Goal: Task Accomplishment & Management: Use online tool/utility

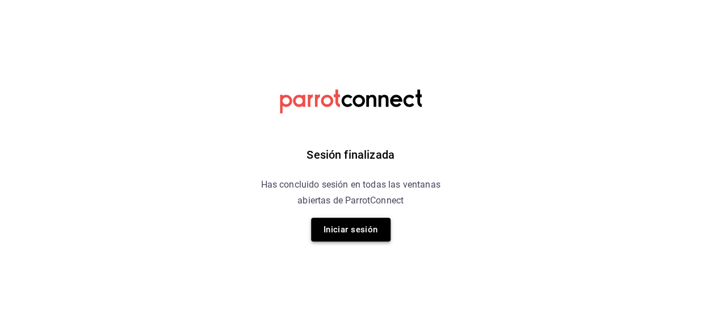
click at [324, 228] on button "Iniciar sesión" at bounding box center [350, 230] width 79 height 24
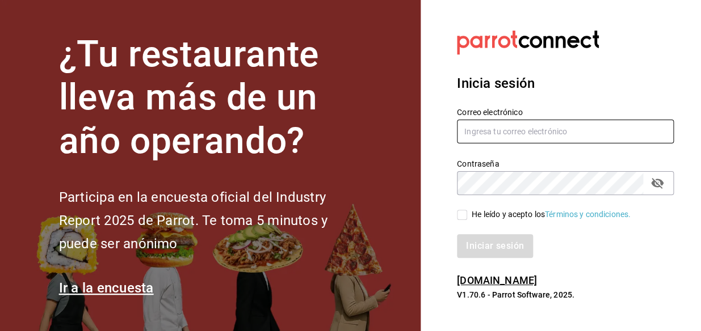
type input "[PERSON_NAME][EMAIL_ADDRESS][PERSON_NAME][DOMAIN_NAME]"
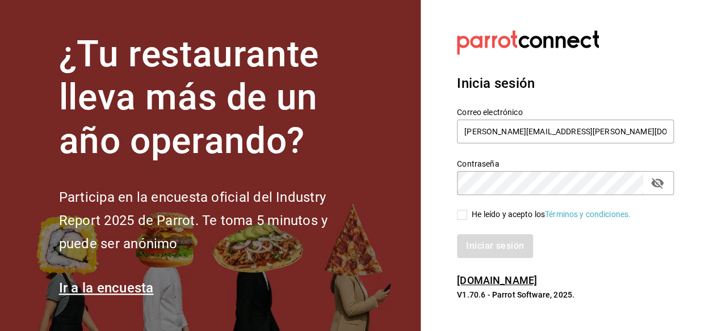
click at [466, 212] on input "He leído y acepto los Términos y condiciones." at bounding box center [462, 215] width 10 height 10
checkbox input "true"
click at [486, 242] on button "Iniciar sesión" at bounding box center [495, 246] width 77 height 24
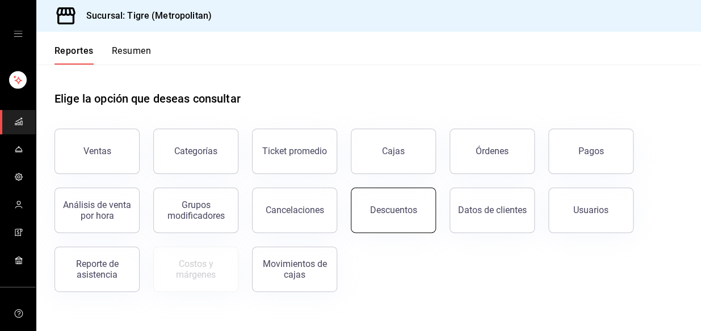
click at [397, 218] on button "Descuentos" at bounding box center [393, 210] width 85 height 45
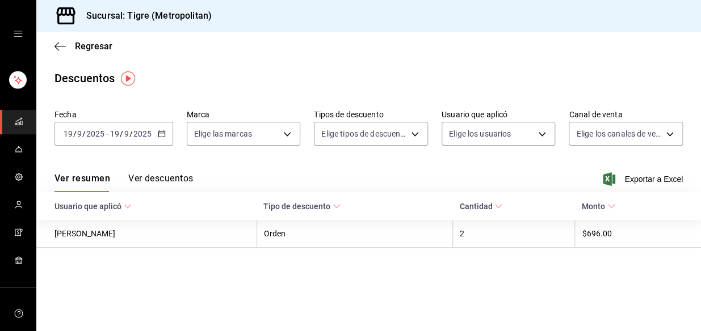
click at [158, 137] on \(Stroke\) "button" at bounding box center [161, 134] width 7 height 6
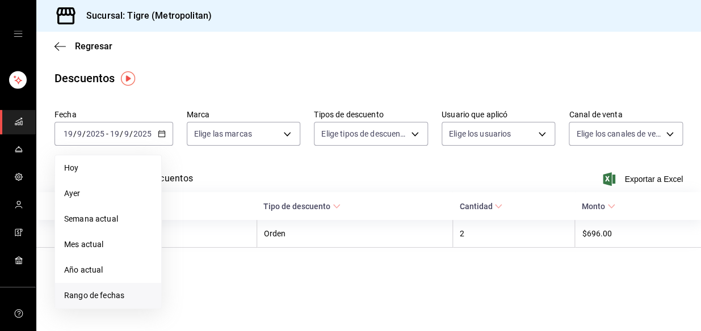
click at [100, 293] on span "Rango de fechas" at bounding box center [108, 296] width 88 height 12
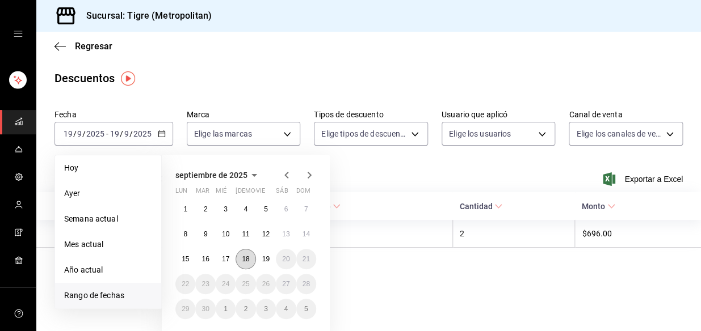
click at [247, 262] on abbr "18" at bounding box center [245, 259] width 7 height 8
click at [264, 261] on abbr "19" at bounding box center [265, 259] width 7 height 8
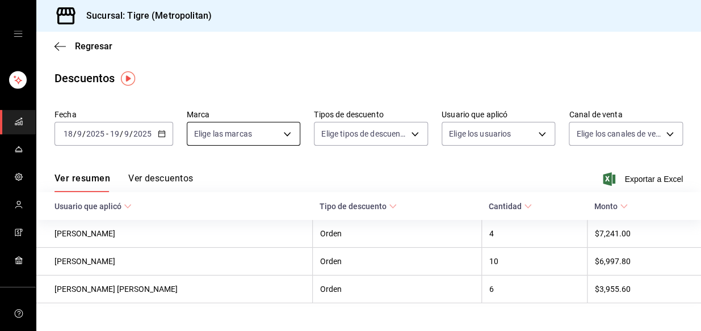
click at [290, 130] on body "Sucursal: Tigre (Metropolitan) Regresar Descuentos Fecha [DATE] [DATE] - [DATE]…" at bounding box center [350, 165] width 701 height 331
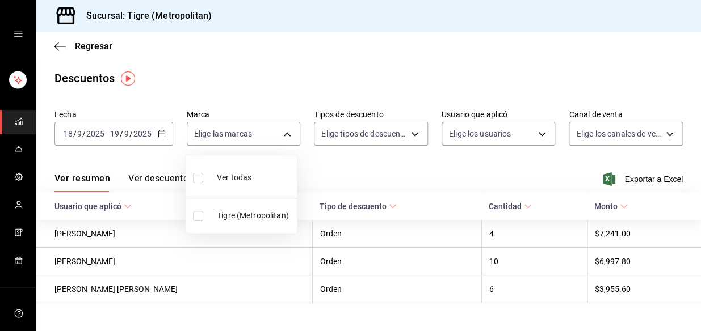
click at [193, 179] on input "checkbox" at bounding box center [198, 178] width 10 height 10
checkbox input "true"
type input "d2a20516-989b-40fe-838d-c8b0b31ef0ff"
checkbox input "true"
click at [415, 134] on div at bounding box center [350, 165] width 701 height 331
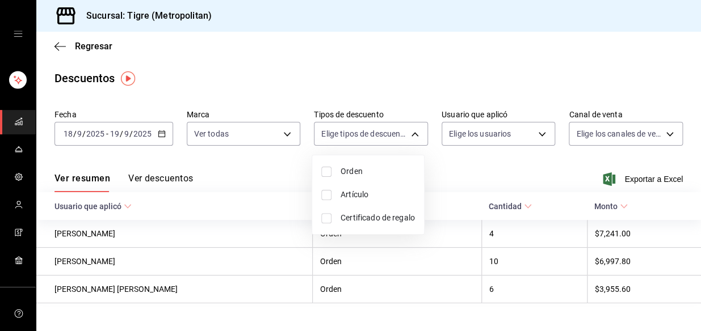
click at [415, 134] on body "Sucursal: Tigre (Metropolitan) Regresar Descuentos Fecha [DATE] [DATE] - [DATE]…" at bounding box center [350, 165] width 701 height 331
click at [327, 175] on input "checkbox" at bounding box center [326, 172] width 10 height 10
checkbox input "true"
type input "ORDER"
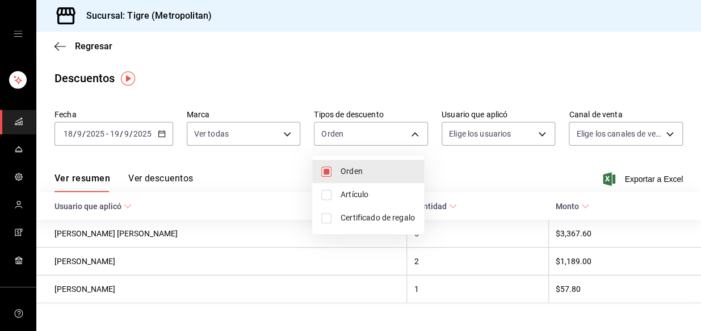
click at [321, 193] on input "checkbox" at bounding box center [326, 195] width 10 height 10
checkbox input "true"
type input "ORDER,ORDER_ITEM"
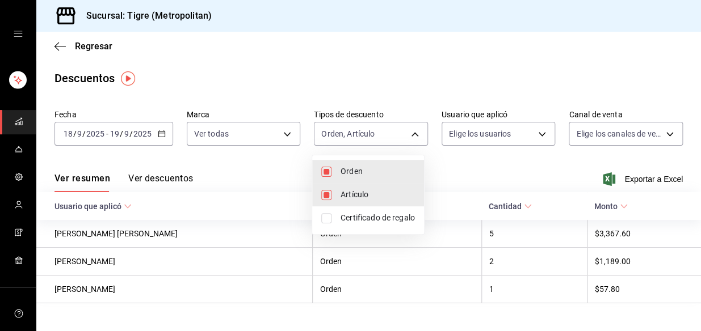
click at [326, 213] on input "checkbox" at bounding box center [326, 218] width 10 height 10
checkbox input "true"
type input "ORDER,ORDER_ITEM,CARD_REWARD"
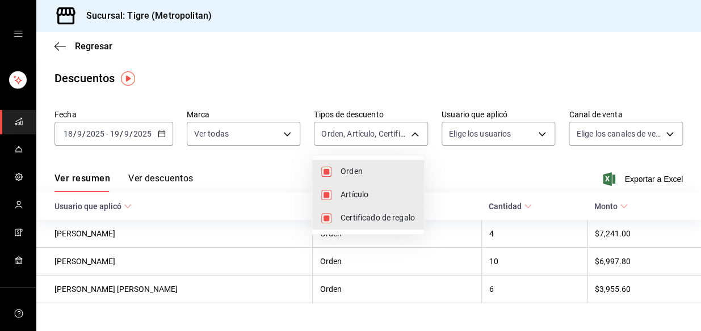
click at [533, 136] on div at bounding box center [350, 165] width 701 height 331
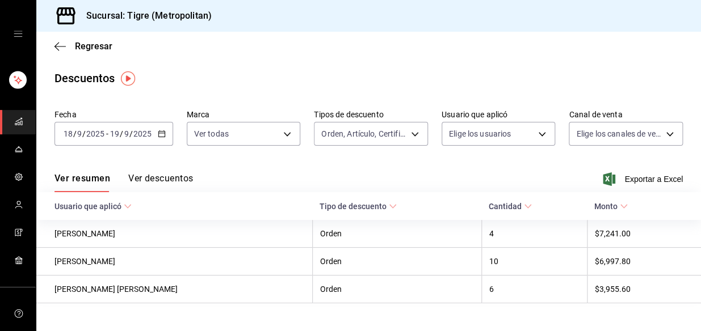
click at [533, 136] on body "Sucursal: Tigre (Metropolitan) Regresar Descuentos Fecha [DATE] [DATE] - [DATE]…" at bounding box center [350, 165] width 701 height 331
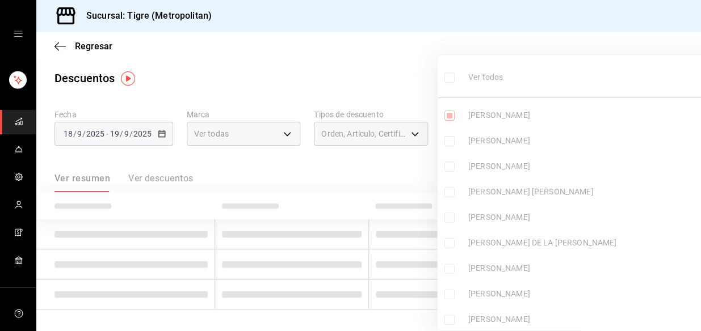
type input "9490dba9-65c0-41ae-9e5d-808f845ce52f"
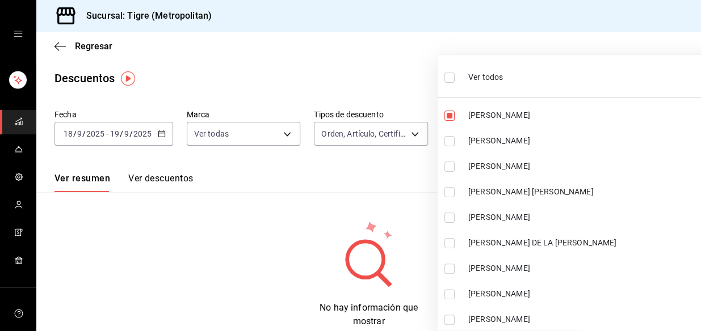
click at [451, 73] on input "checkbox" at bounding box center [449, 78] width 10 height 10
checkbox input "true"
click at [388, 69] on div at bounding box center [350, 165] width 701 height 331
type input "9490dba9-65c0-41ae-9e5d-808f845ce52f,64ed5521-b5a1-42f0-ac47-a19f99ce6340,e61c1…"
checkbox input "true"
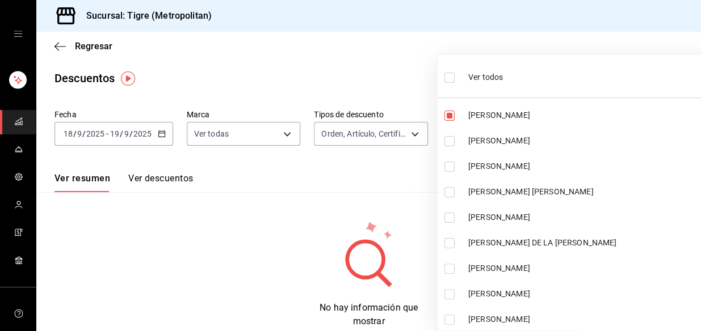
checkbox input "true"
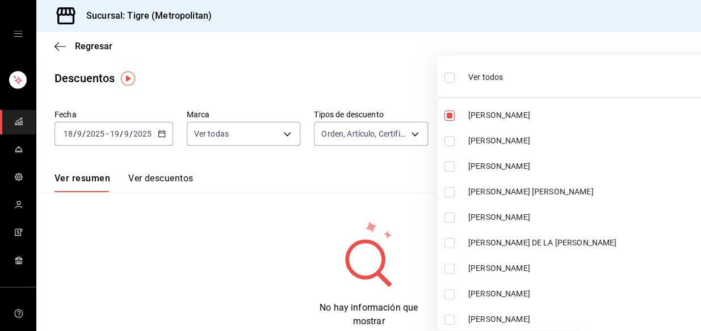
checkbox input "true"
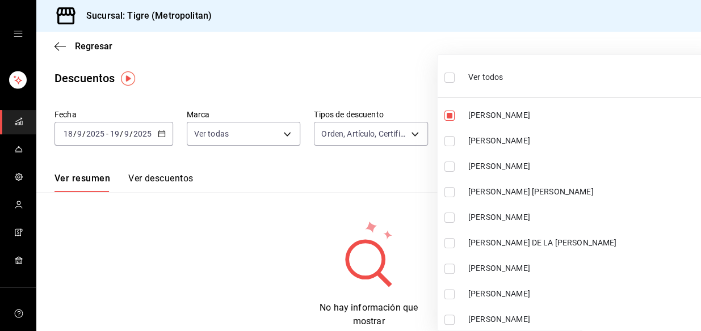
checkbox input "true"
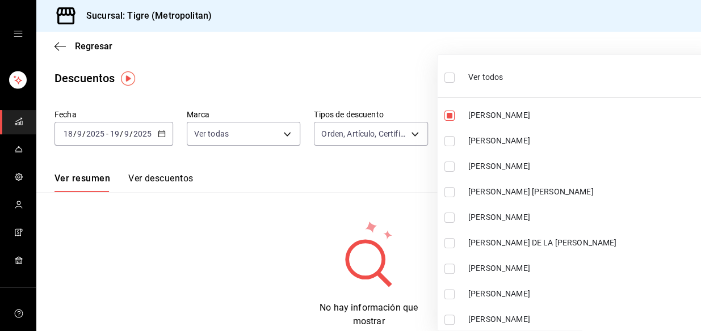
checkbox input "true"
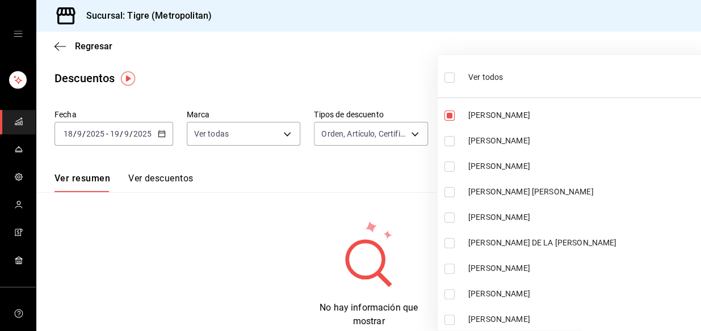
checkbox input "true"
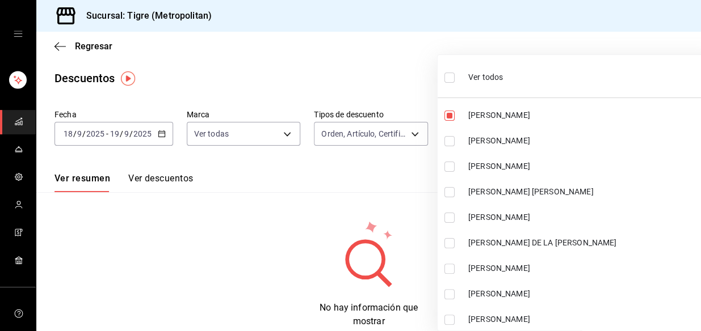
checkbox input "true"
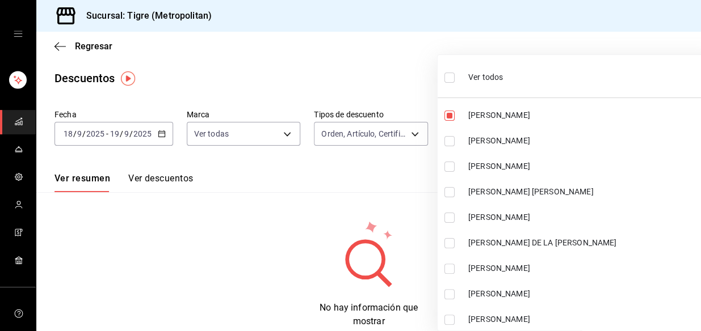
checkbox input "true"
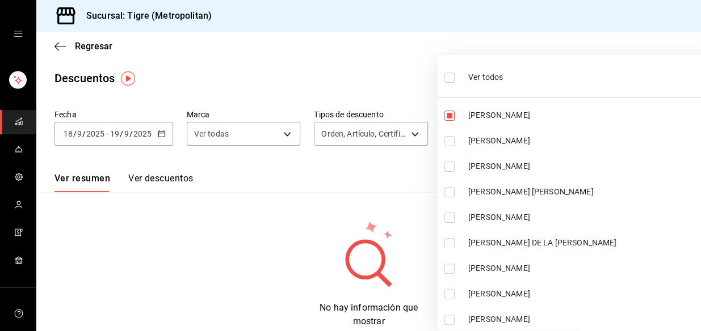
checkbox input "true"
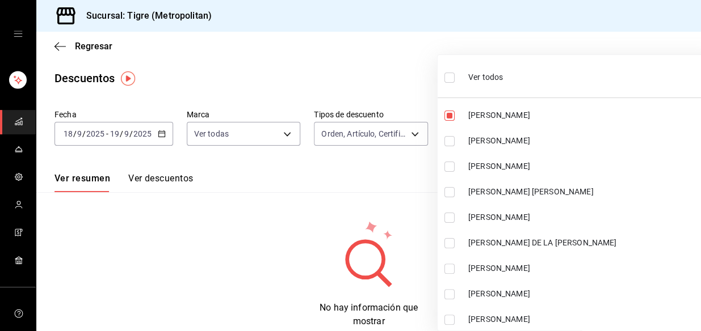
checkbox input "true"
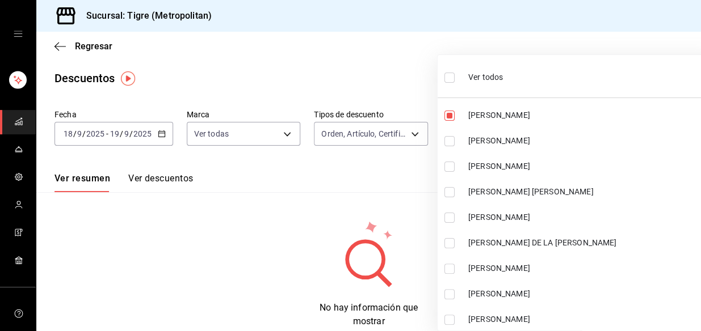
checkbox input "true"
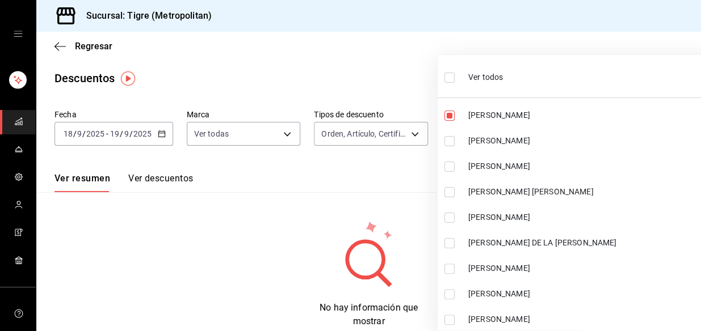
checkbox input "true"
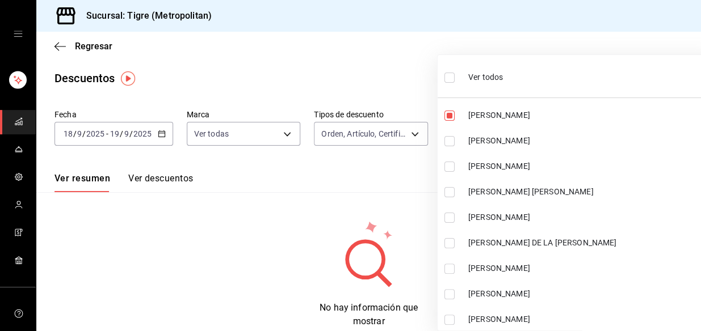
checkbox input "true"
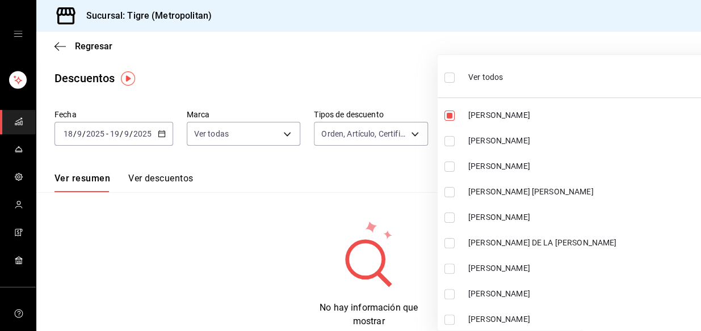
checkbox input "true"
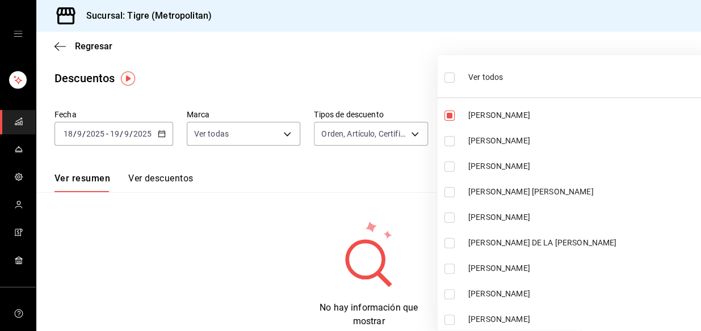
checkbox input "true"
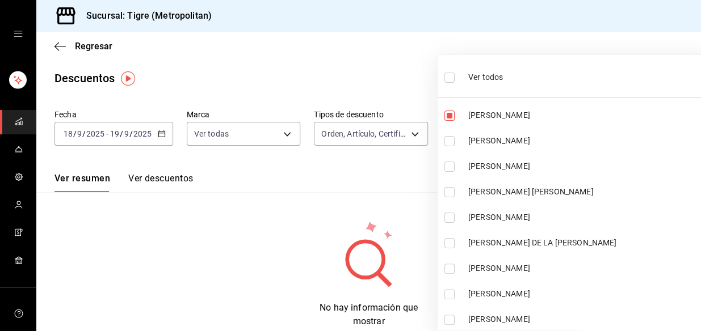
checkbox input "true"
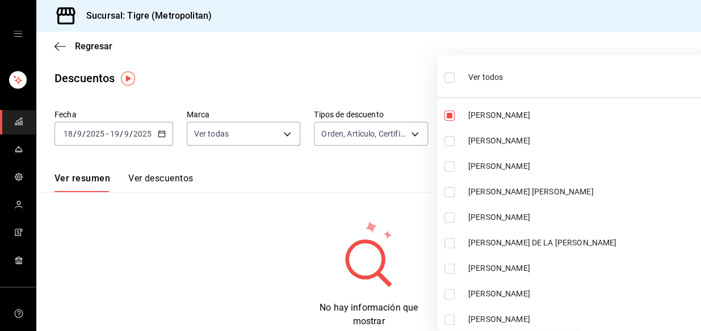
checkbox input "true"
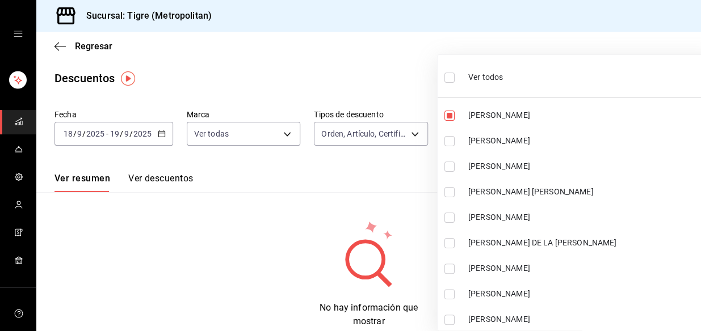
checkbox input "true"
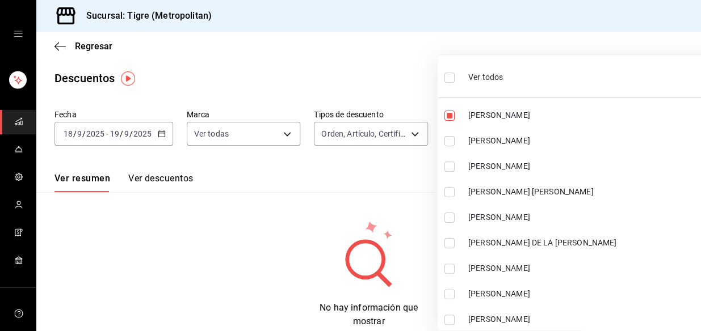
checkbox input "true"
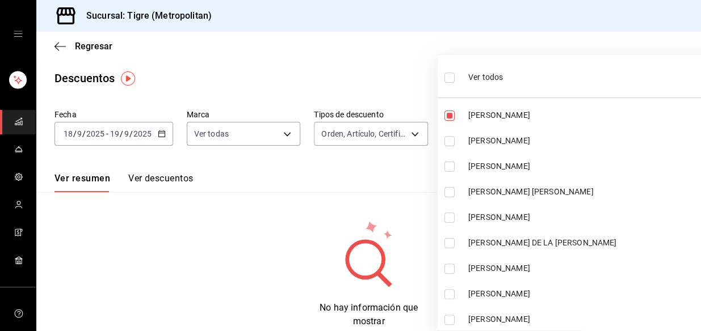
checkbox input "true"
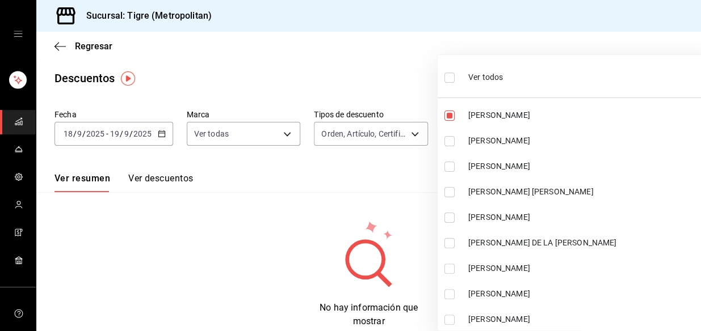
checkbox input "true"
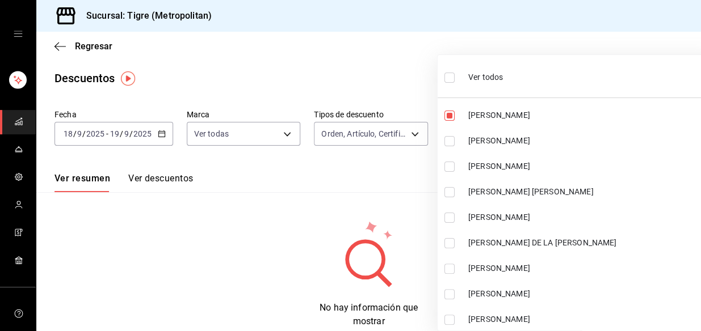
checkbox input "true"
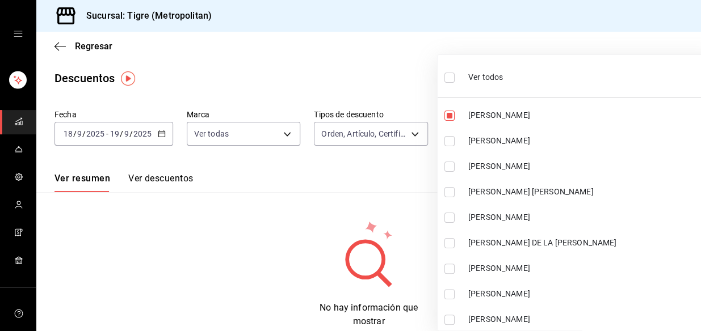
checkbox input "true"
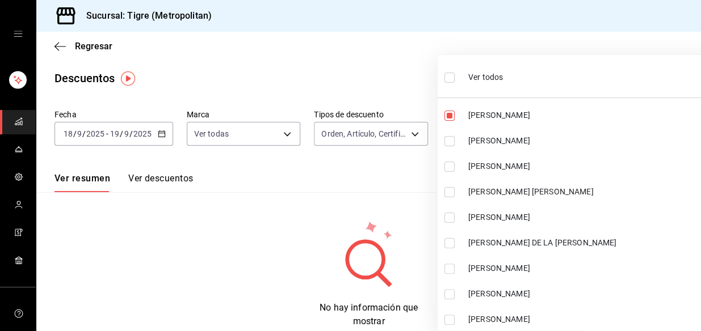
checkbox input "true"
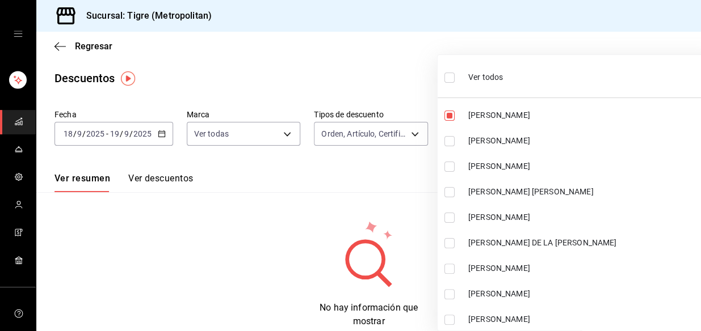
checkbox input "true"
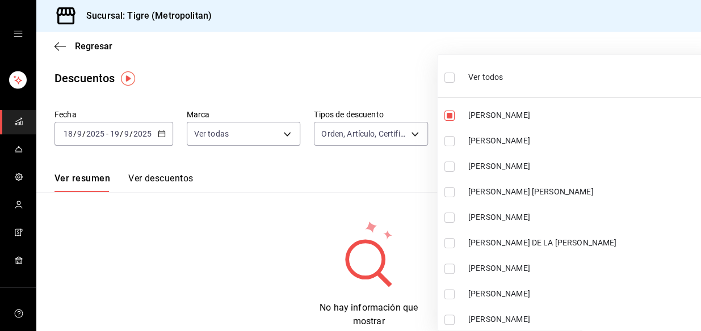
checkbox input "true"
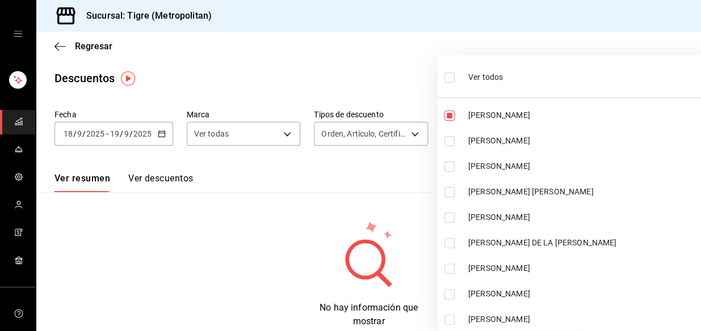
checkbox input "true"
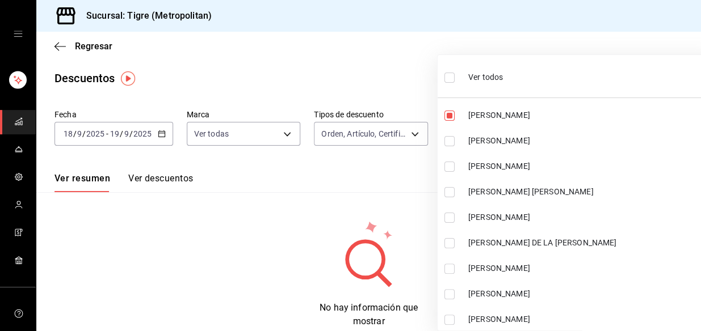
checkbox input "true"
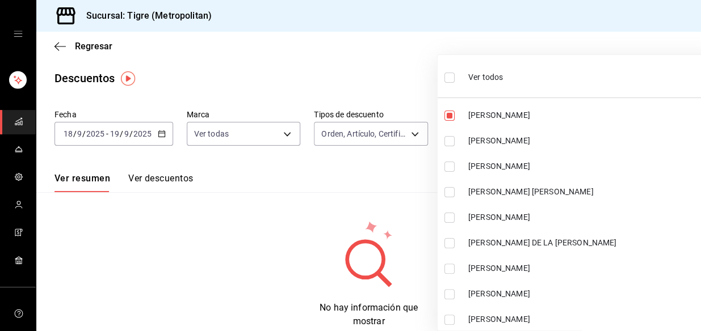
checkbox input "true"
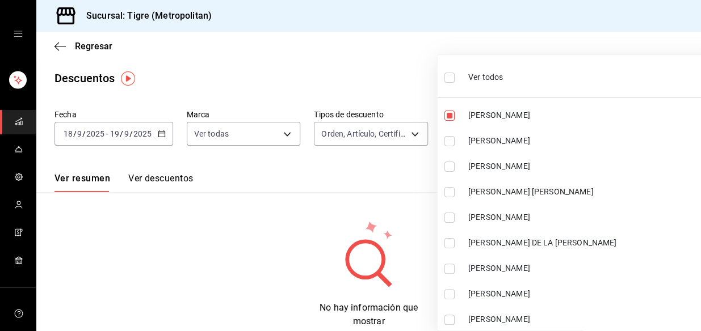
checkbox input "true"
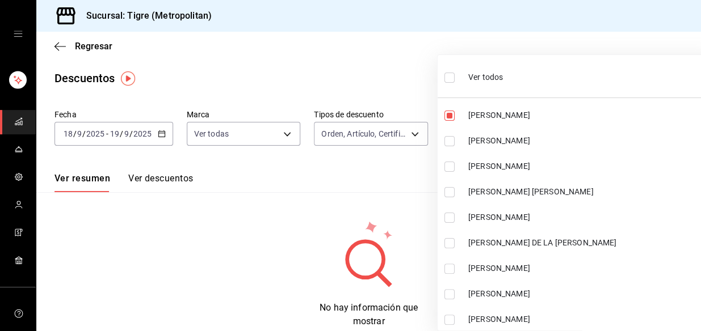
checkbox input "true"
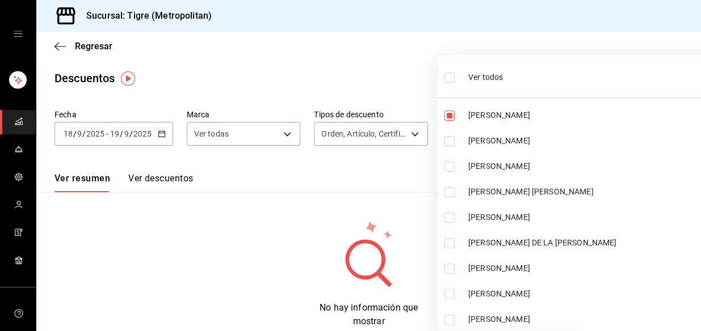
checkbox input "true"
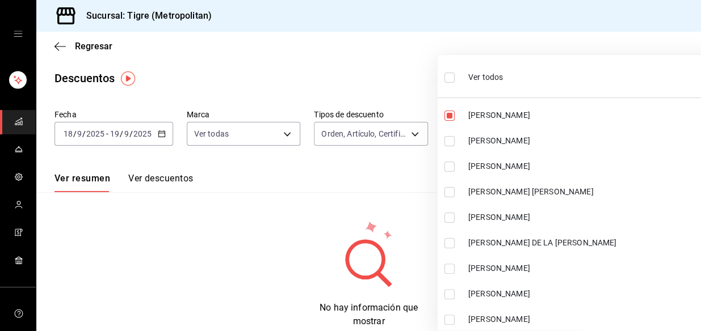
checkbox input "true"
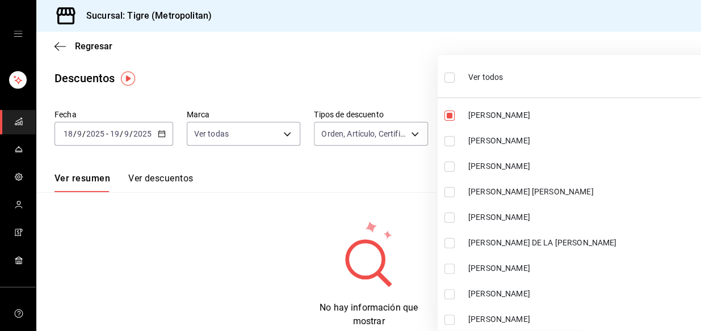
checkbox input "true"
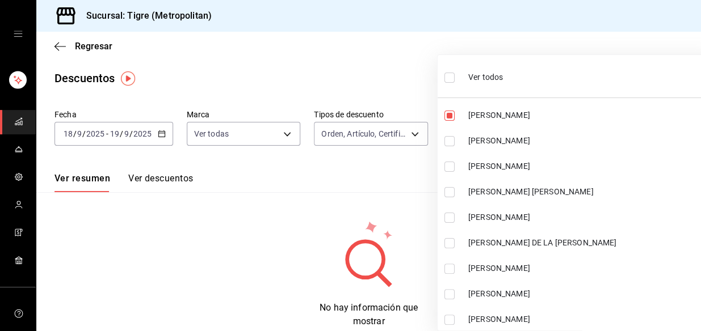
checkbox input "true"
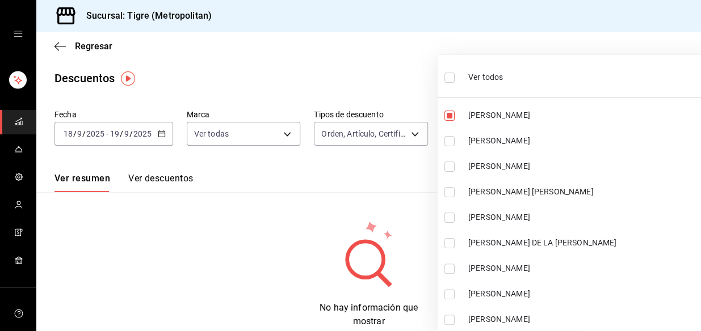
checkbox input "true"
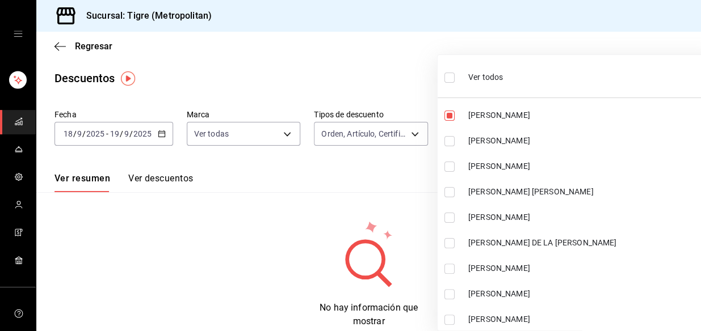
checkbox input "true"
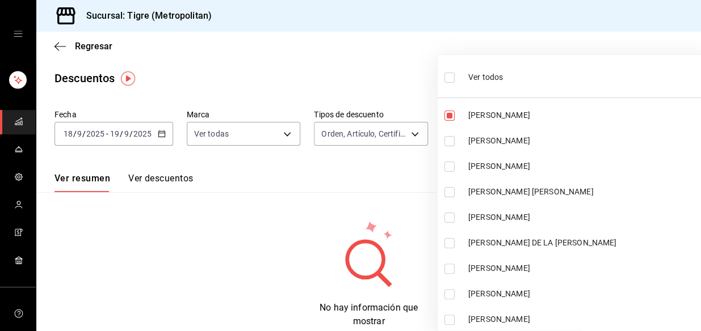
checkbox input "true"
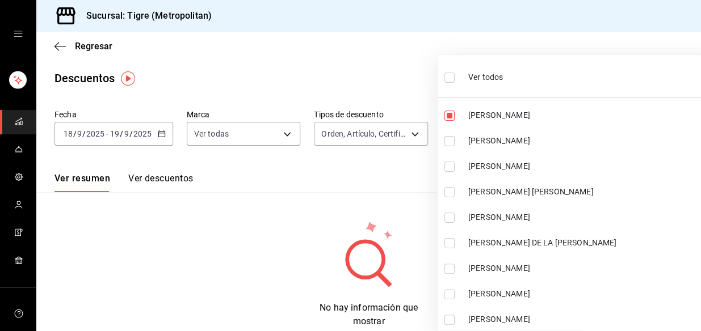
checkbox input "true"
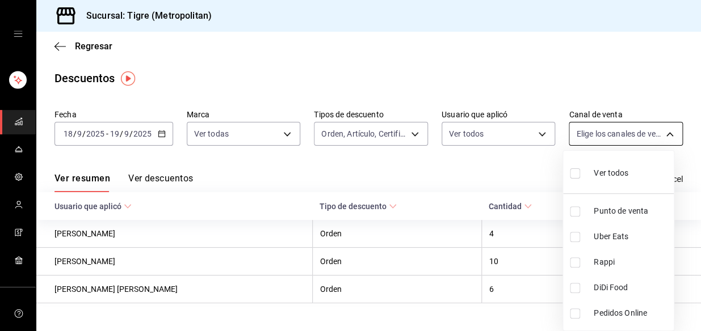
click at [662, 133] on body "Sucursal: Tigre (Metropolitan) Regresar Descuentos Fecha [DATE] [DATE] - [DATE]…" at bounding box center [350, 165] width 701 height 331
click at [574, 172] on input "checkbox" at bounding box center [575, 174] width 10 height 10
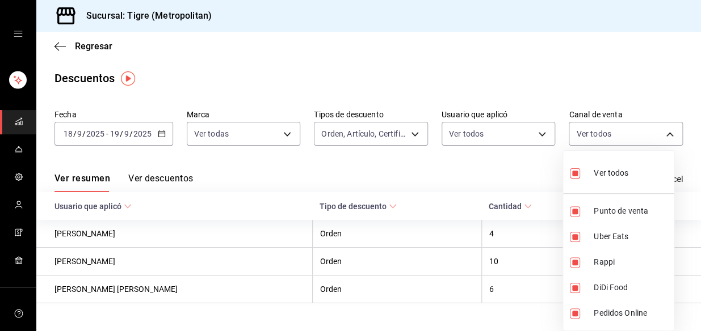
click at [510, 176] on div at bounding box center [350, 165] width 701 height 331
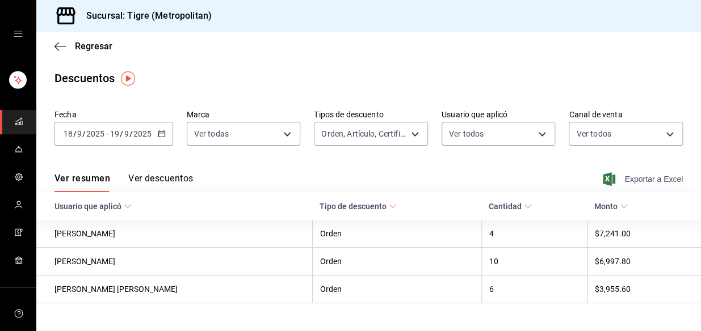
click at [643, 178] on span "Exportar a Excel" at bounding box center [644, 179] width 78 height 14
click at [14, 113] on link "mailbox folders" at bounding box center [18, 122] width 36 height 24
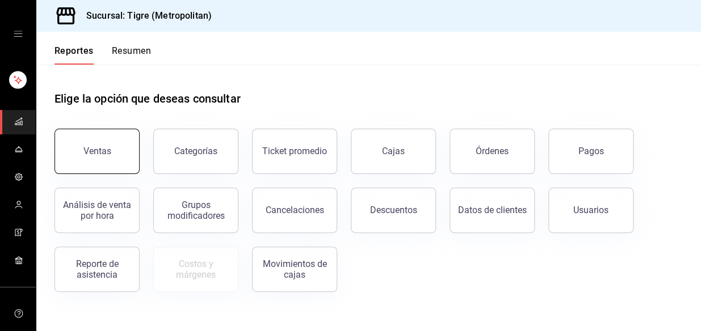
click at [91, 145] on button "Ventas" at bounding box center [96, 151] width 85 height 45
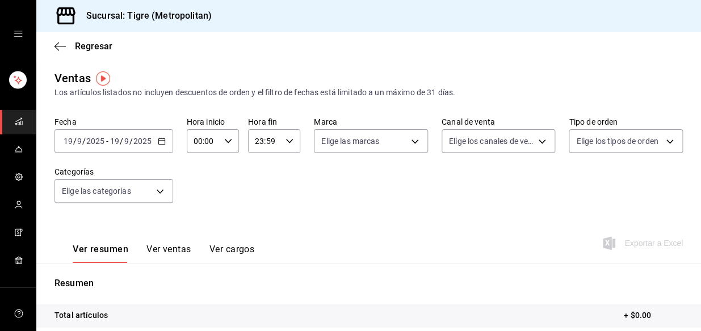
click at [159, 140] on \(Stroke\) "button" at bounding box center [161, 140] width 6 height 1
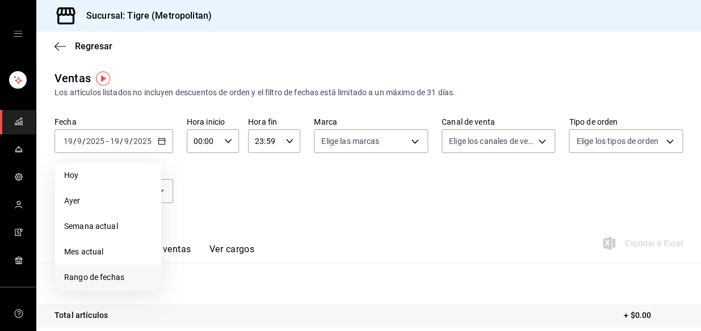
click at [106, 277] on span "Rango de fechas" at bounding box center [108, 278] width 88 height 12
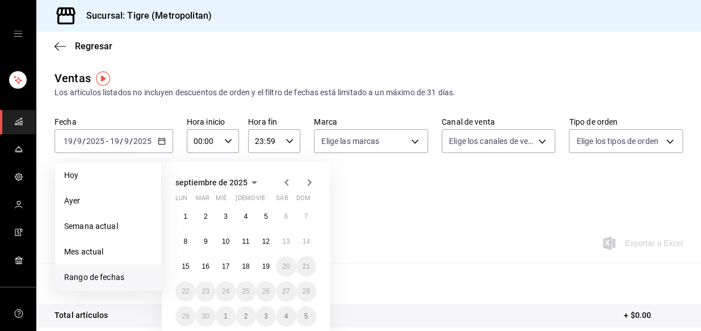
click at [250, 264] on button "18" at bounding box center [245, 266] width 20 height 20
click at [264, 267] on abbr "19" at bounding box center [265, 267] width 7 height 8
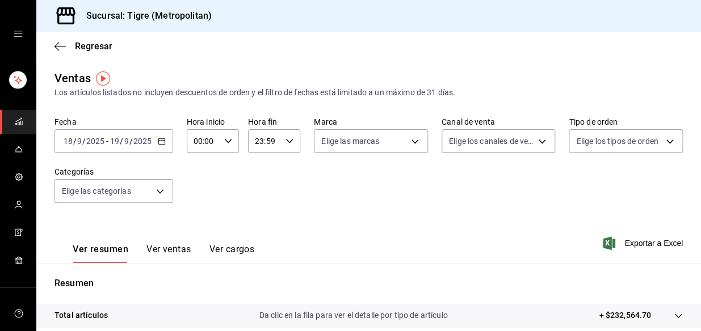
click at [228, 143] on icon "button" at bounding box center [228, 141] width 8 height 8
click at [203, 169] on button "00" at bounding box center [199, 170] width 22 height 23
click at [197, 184] on span "05" at bounding box center [199, 182] width 8 height 9
click at [284, 141] on div at bounding box center [350, 165] width 701 height 331
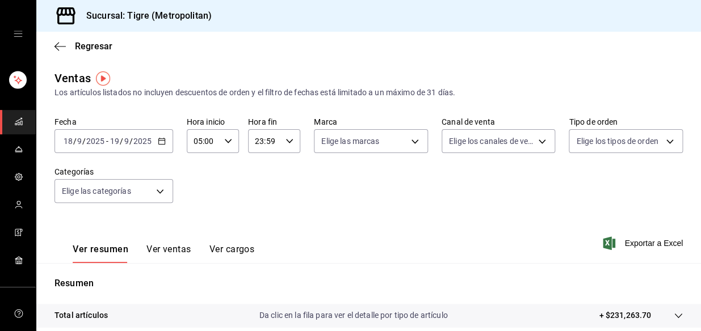
click at [285, 141] on icon "button" at bounding box center [289, 141] width 8 height 8
click at [256, 178] on span "21" at bounding box center [259, 179] width 8 height 9
click at [256, 178] on button "04" at bounding box center [260, 186] width 22 height 23
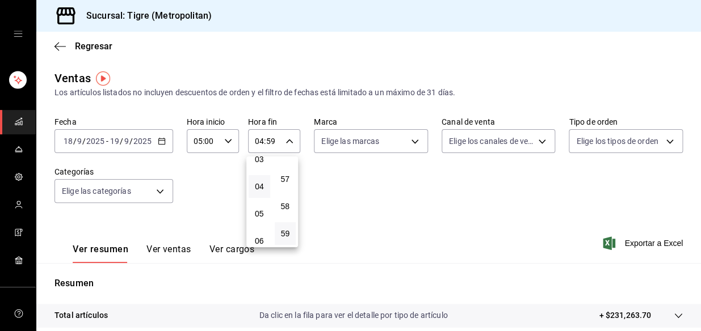
click at [403, 143] on div at bounding box center [350, 165] width 701 height 331
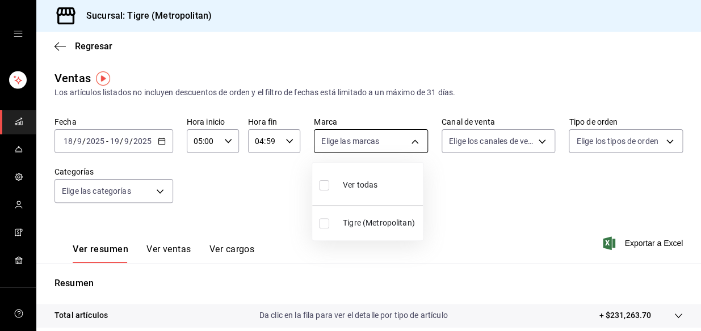
click at [411, 137] on body "Sucursal: Tigre (Metropolitan) Regresar Ventas Los artículos listados no incluy…" at bounding box center [350, 165] width 701 height 331
click at [323, 186] on input "checkbox" at bounding box center [324, 185] width 10 height 10
click at [431, 180] on div at bounding box center [350, 165] width 701 height 331
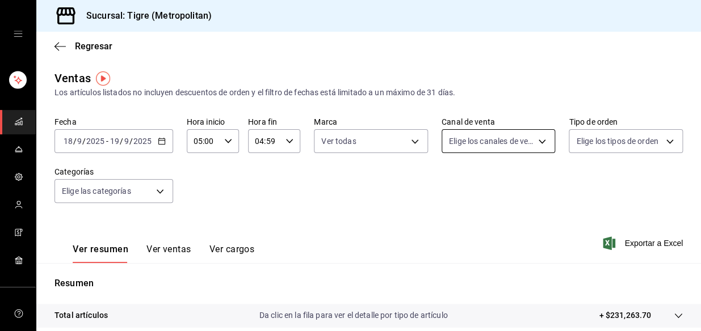
click at [532, 140] on body "Sucursal: Tigre (Metropolitan) Regresar Ventas Los artículos listados no incluy…" at bounding box center [350, 165] width 701 height 331
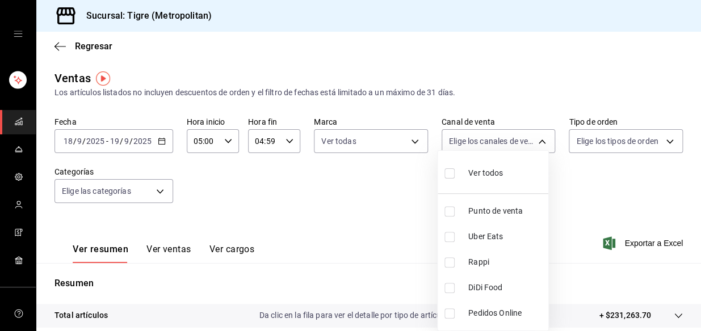
click at [451, 174] on input "checkbox" at bounding box center [449, 174] width 10 height 10
click at [620, 189] on div at bounding box center [350, 165] width 701 height 331
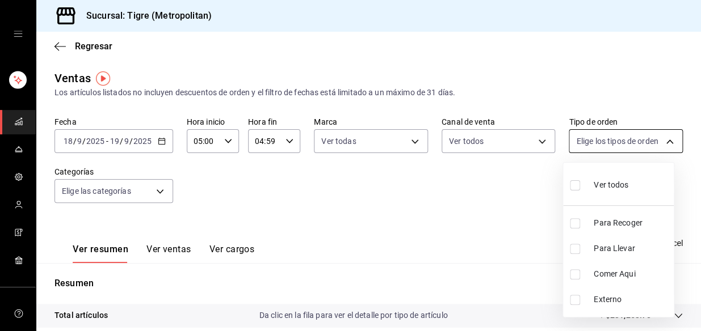
click at [659, 144] on body "Sucursal: Tigre (Metropolitan) Regresar Ventas Los artículos listados no incluy…" at bounding box center [350, 165] width 701 height 331
click at [572, 184] on input "checkbox" at bounding box center [575, 185] width 10 height 10
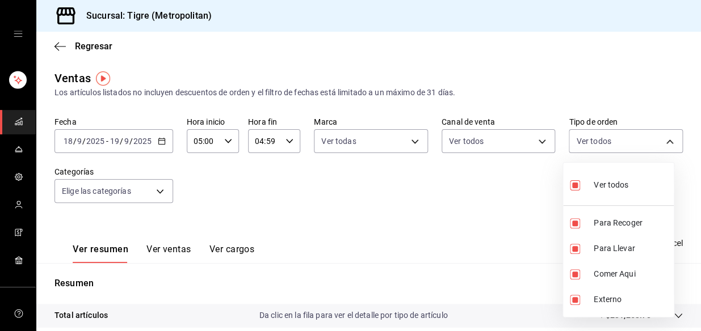
click at [159, 185] on div at bounding box center [350, 165] width 701 height 331
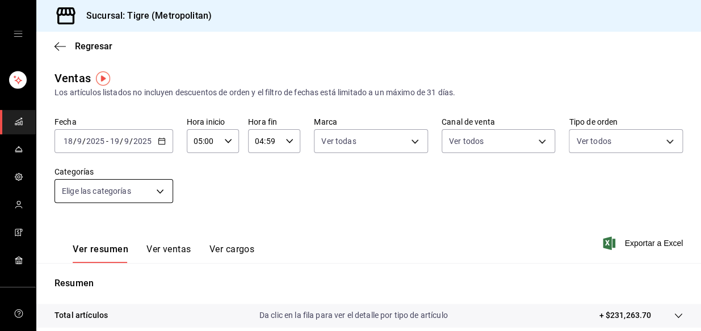
click at [158, 191] on body "Sucursal: Tigre (Metropolitan) Regresar Ventas Los artículos listados no incluy…" at bounding box center [350, 165] width 701 height 331
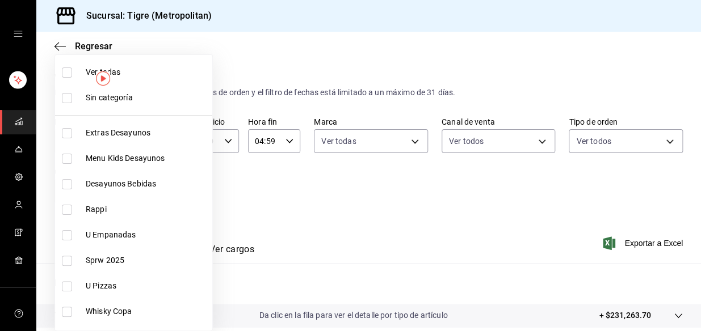
click at [65, 71] on input "checkbox" at bounding box center [67, 73] width 10 height 10
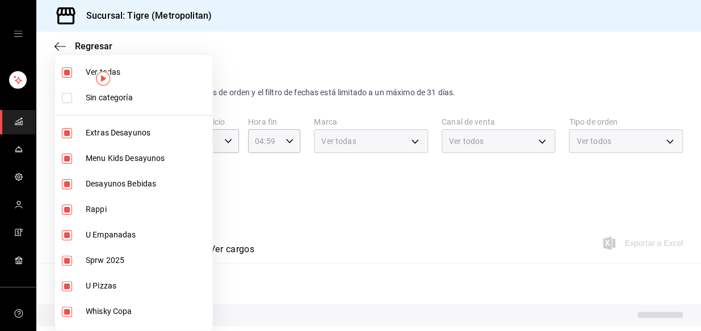
click at [66, 96] on input "checkbox" at bounding box center [67, 98] width 10 height 10
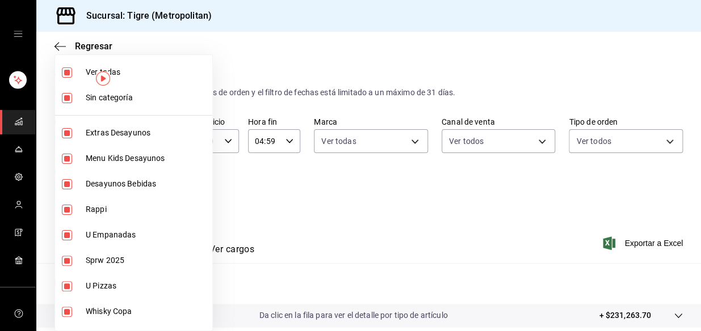
click at [298, 154] on div at bounding box center [350, 165] width 701 height 331
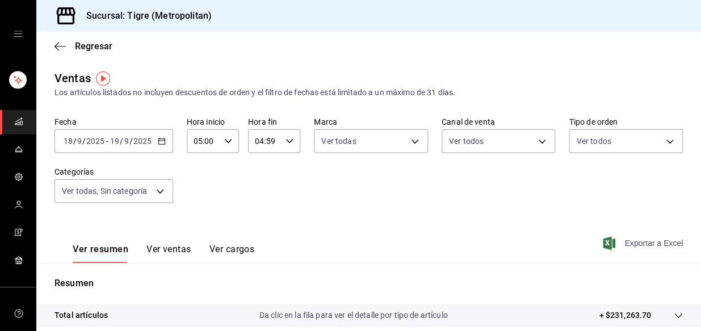
click at [657, 242] on span "Exportar a Excel" at bounding box center [644, 244] width 78 height 14
